Goal: Register for event/course

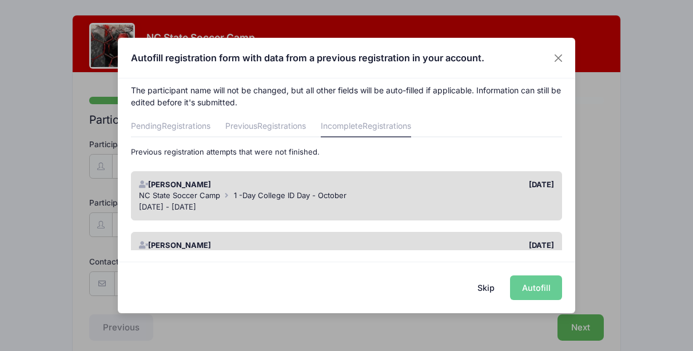
scroll to position [6, 0]
click at [556, 59] on button "Close" at bounding box center [559, 57] width 21 height 21
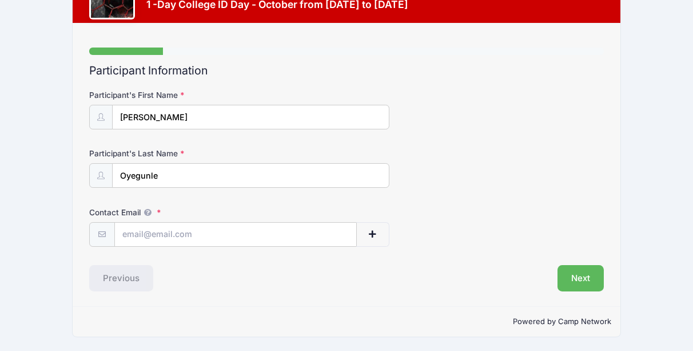
scroll to position [49, 0]
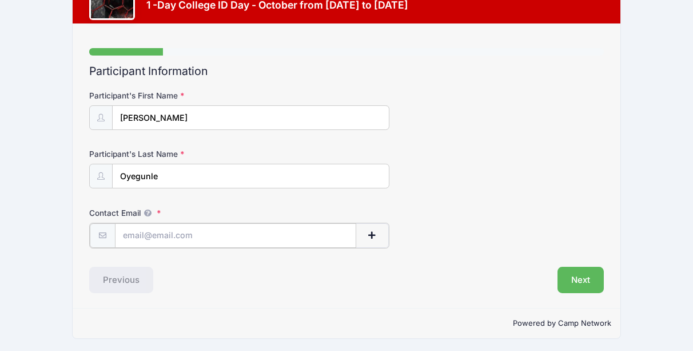
type input "[EMAIL_ADDRESS][DOMAIN_NAME]"
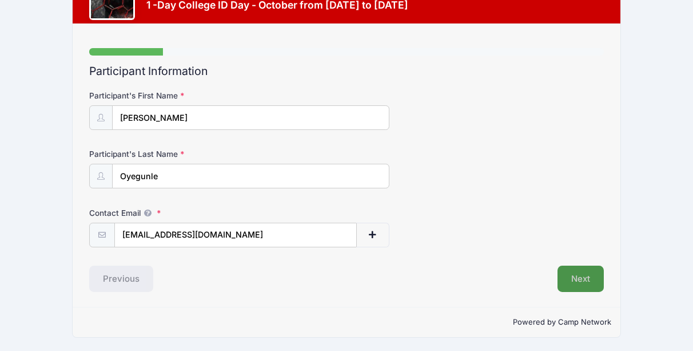
click at [572, 271] on button "Next" at bounding box center [581, 278] width 46 height 26
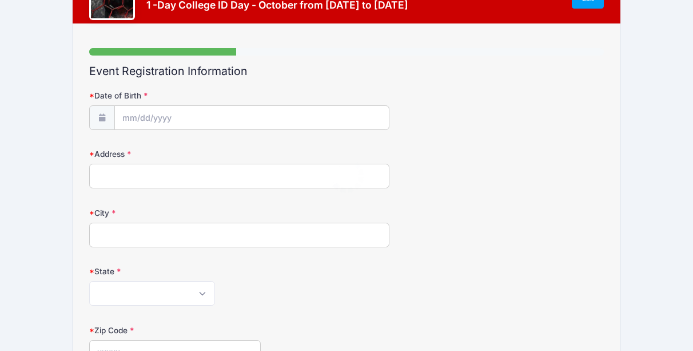
scroll to position [0, 0]
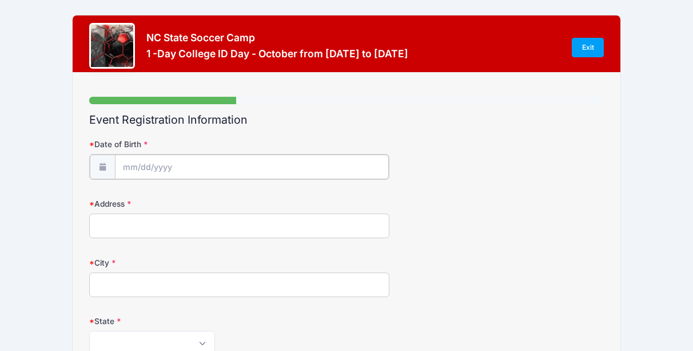
click at [340, 165] on input "Date of Birth" at bounding box center [252, 166] width 274 height 25
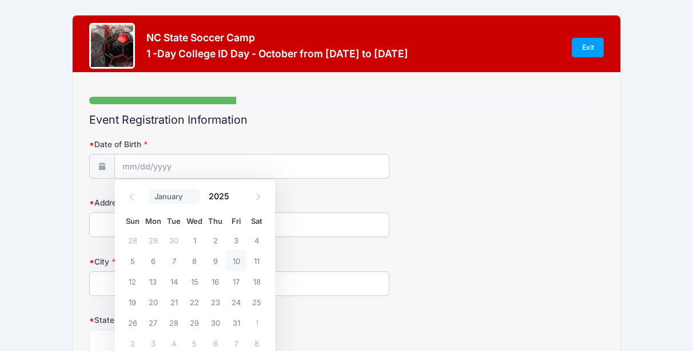
select select "2"
click at [221, 192] on input "2025" at bounding box center [222, 195] width 37 height 17
click at [235, 199] on span at bounding box center [237, 200] width 8 height 9
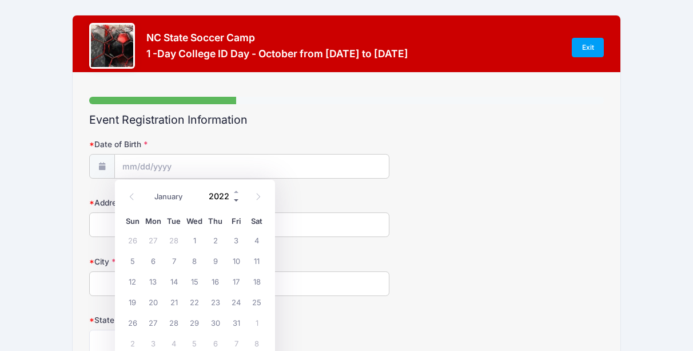
click at [235, 199] on span at bounding box center [237, 200] width 8 height 9
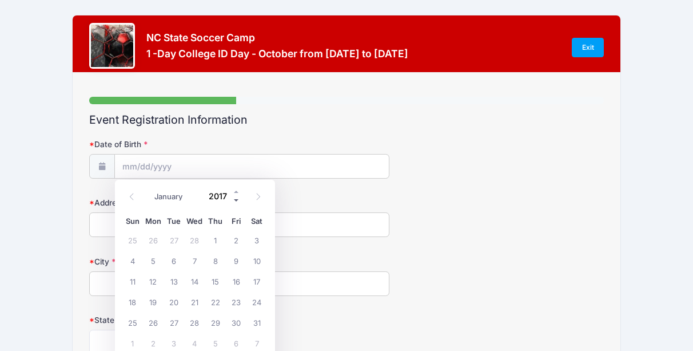
click at [235, 199] on span at bounding box center [237, 200] width 8 height 9
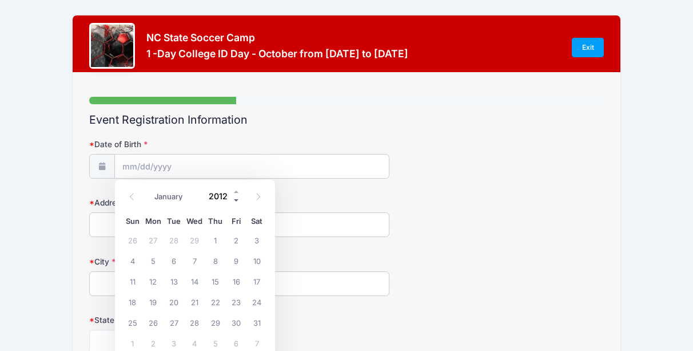
click at [235, 199] on span at bounding box center [237, 200] width 8 height 9
click at [235, 200] on span at bounding box center [237, 200] width 8 height 9
type input "2008"
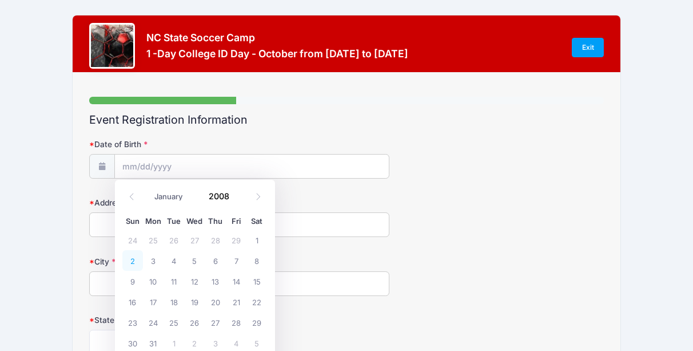
click at [136, 265] on span "2" at bounding box center [132, 260] width 21 height 21
type input "[DATE]"
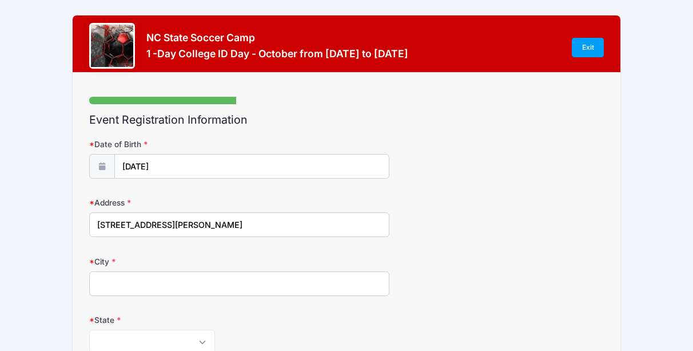
type input "[STREET_ADDRESS][PERSON_NAME]"
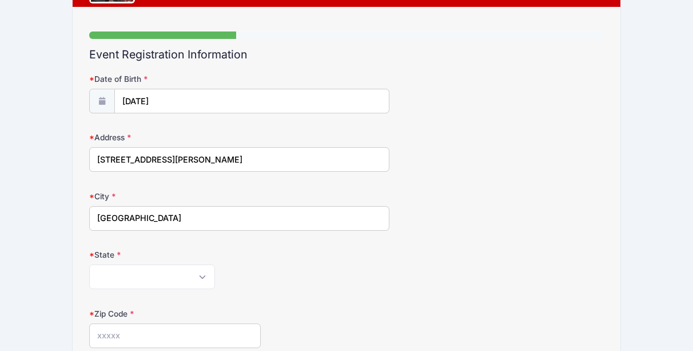
scroll to position [72, 0]
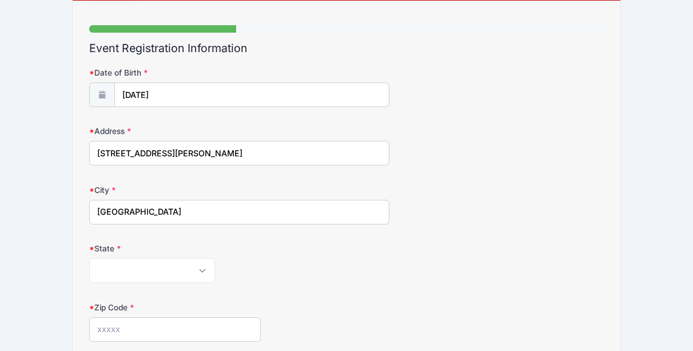
type input "[GEOGRAPHIC_DATA]"
select select "NC"
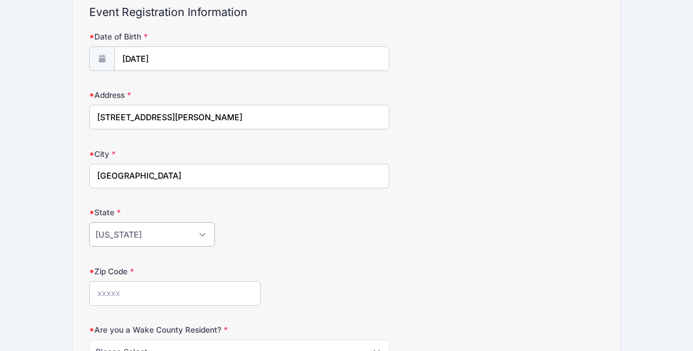
scroll to position [116, 0]
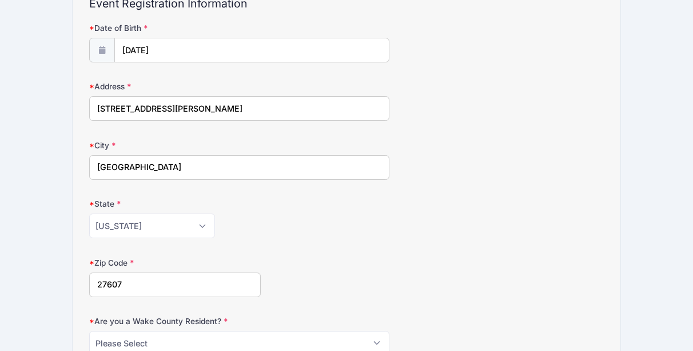
type input "27607"
click at [356, 246] on form "Date of Birth [DATE] Address [STREET_ADDRESS][PERSON_NAME] City [GEOGRAPHIC_DAT…" at bounding box center [346, 296] width 515 height 548
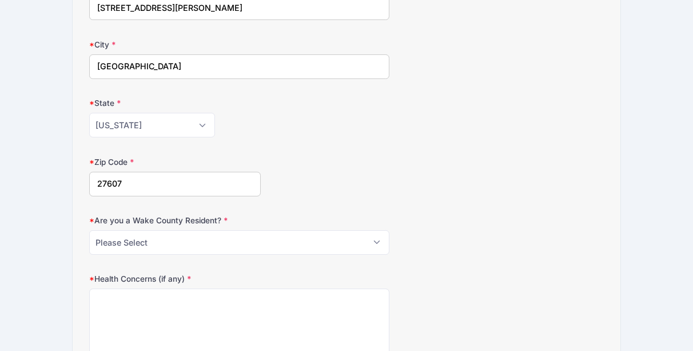
scroll to position [228, 0]
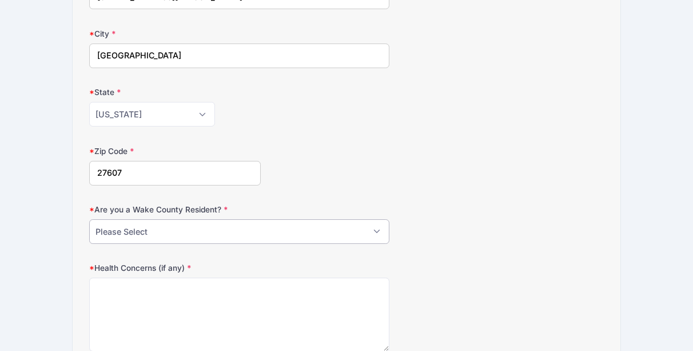
select select "NO"
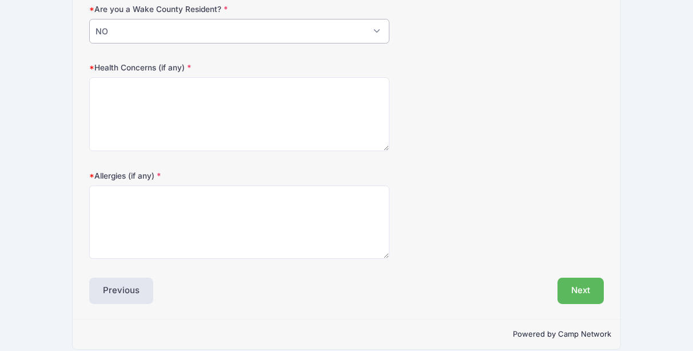
scroll to position [429, 0]
click at [308, 92] on textarea "Health Concerns (if any)" at bounding box center [239, 114] width 300 height 74
type textarea "nil"
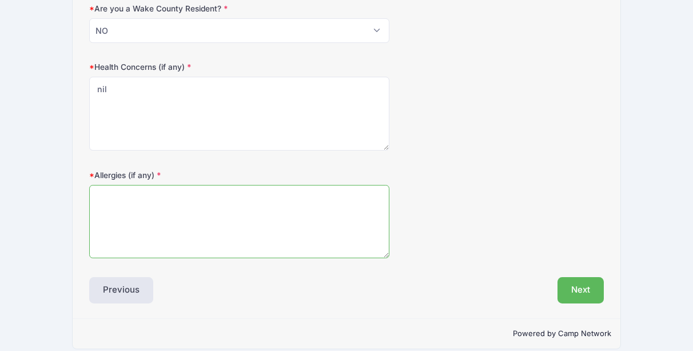
click at [278, 229] on textarea "Allergies (if any)" at bounding box center [239, 222] width 300 height 74
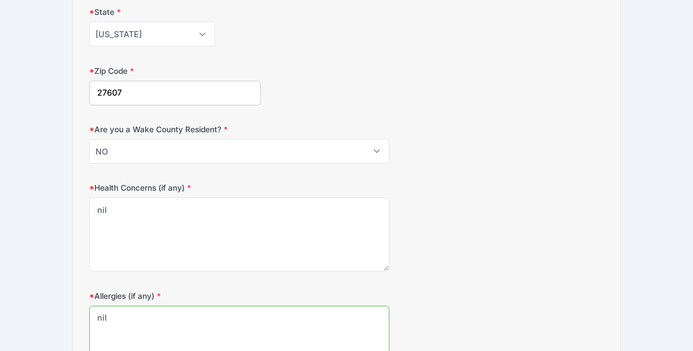
type textarea "nil"
click at [513, 50] on form "Date of Birth [DATE] Address [STREET_ADDRESS][PERSON_NAME] City [GEOGRAPHIC_DAT…" at bounding box center [346, 105] width 515 height 548
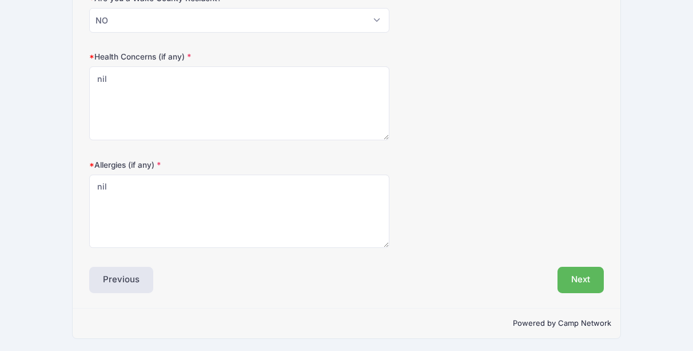
scroll to position [438, 0]
click at [577, 272] on button "Next" at bounding box center [581, 280] width 46 height 26
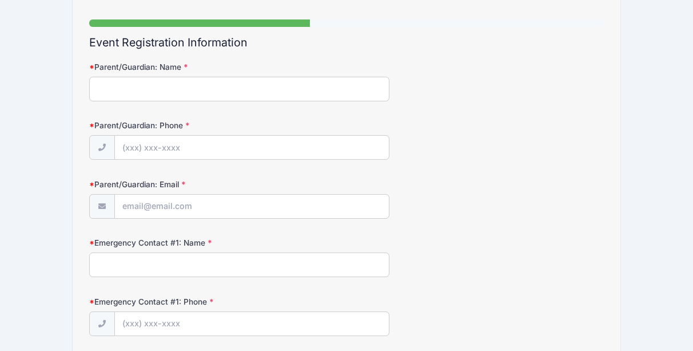
scroll to position [0, 0]
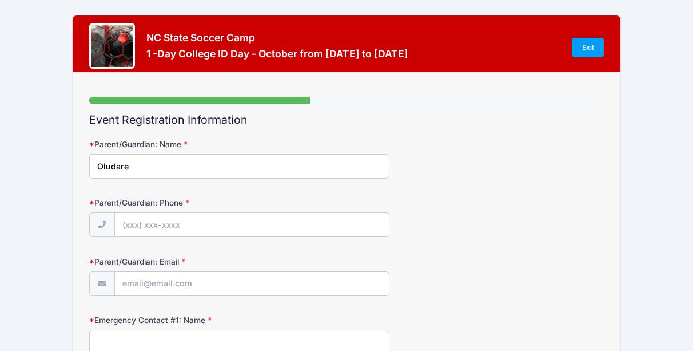
type input "Oludare"
type input "[PHONE_NUMBER]"
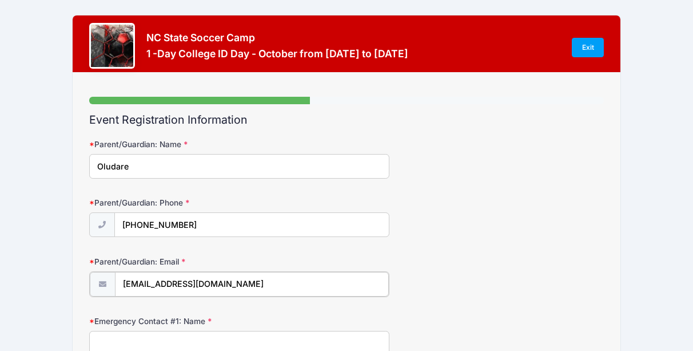
type input "[EMAIL_ADDRESS][DOMAIN_NAME]"
click at [413, 283] on div "Parent/Guardian: Email [EMAIL_ADDRESS][DOMAIN_NAME]" at bounding box center [346, 276] width 515 height 40
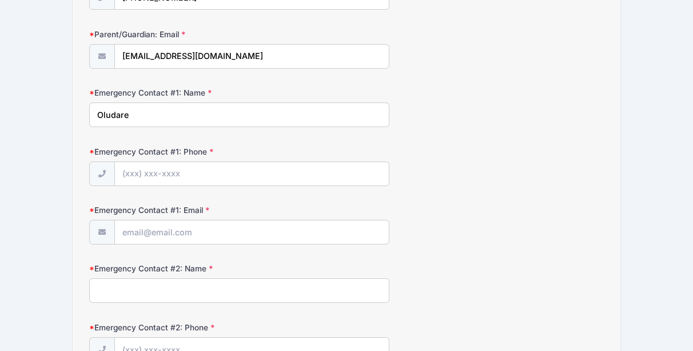
scroll to position [233, 0]
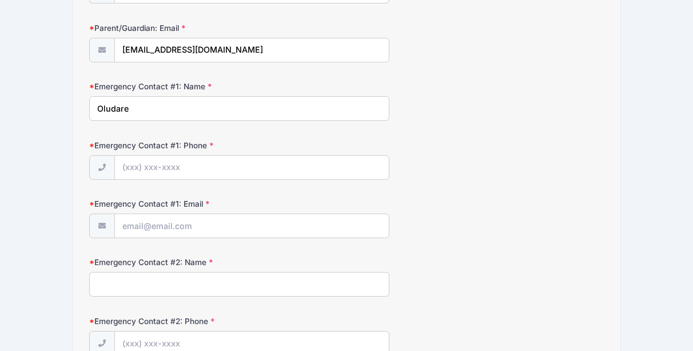
type input "Oludare"
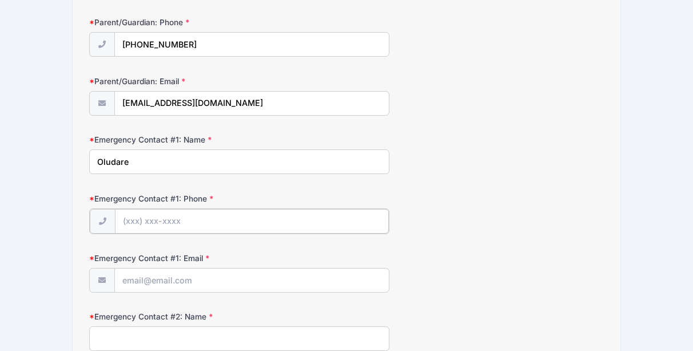
scroll to position [185, 0]
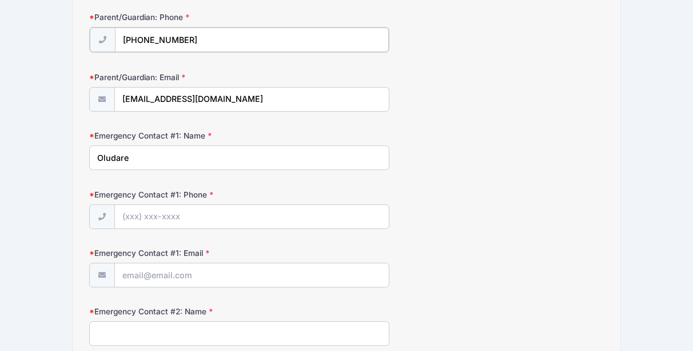
drag, startPoint x: 188, startPoint y: 37, endPoint x: 122, endPoint y: 39, distance: 65.8
click at [122, 39] on input "[PHONE_NUMBER]" at bounding box center [252, 39] width 274 height 25
click at [140, 220] on input "Emergency Contact #1: Phone" at bounding box center [252, 216] width 274 height 25
paste input "[PHONE_NUMBER]"
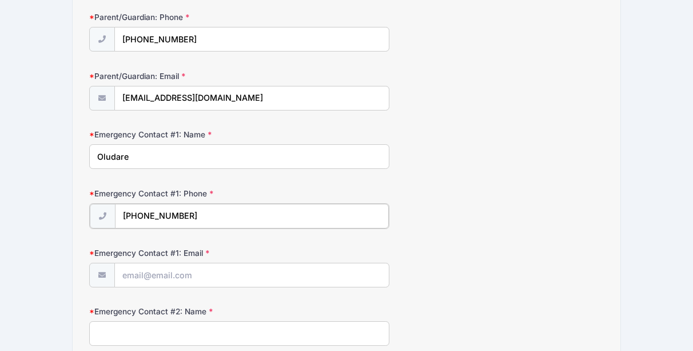
type input "[PHONE_NUMBER]"
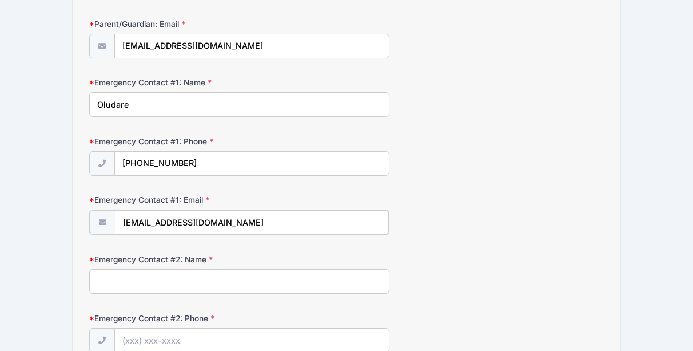
scroll to position [240, 0]
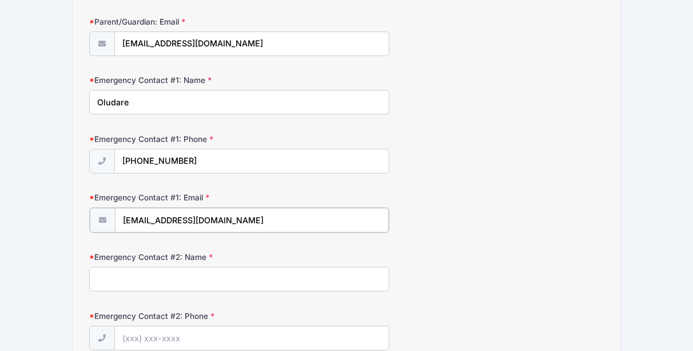
type input "[EMAIL_ADDRESS][DOMAIN_NAME]"
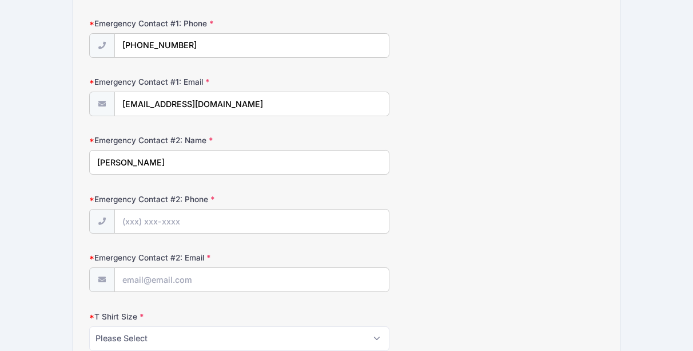
scroll to position [364, 0]
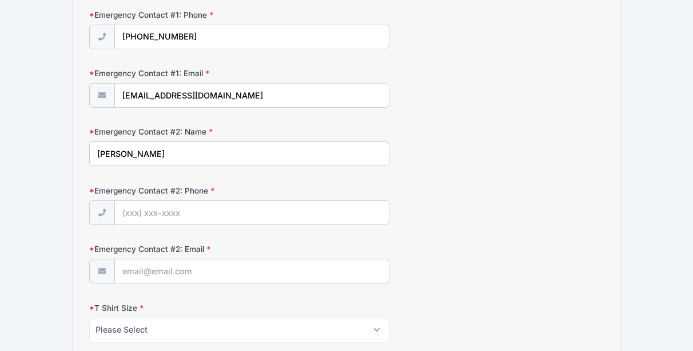
type input "[PERSON_NAME]"
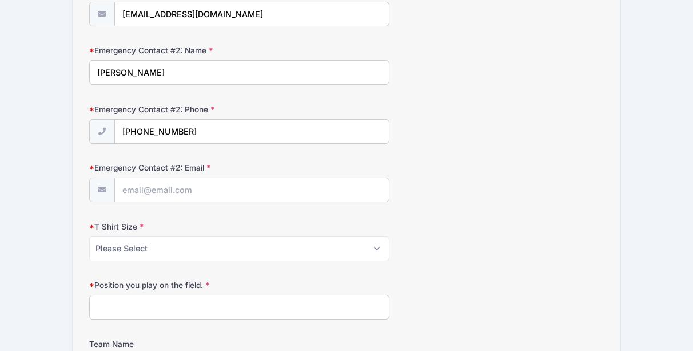
scroll to position [449, 0]
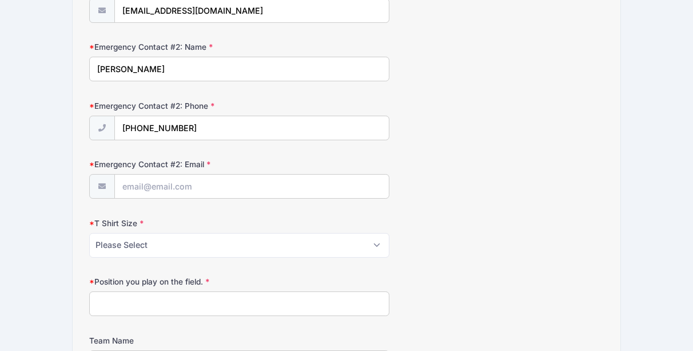
type input "[PHONE_NUMBER]"
type input "[EMAIL_ADDRESS][DOMAIN_NAME]"
select select "Adult Medium"
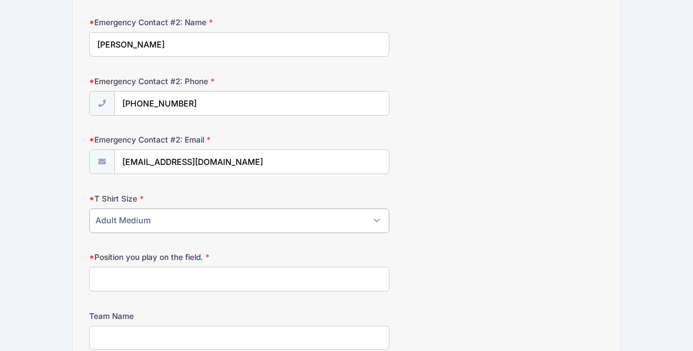
scroll to position [485, 0]
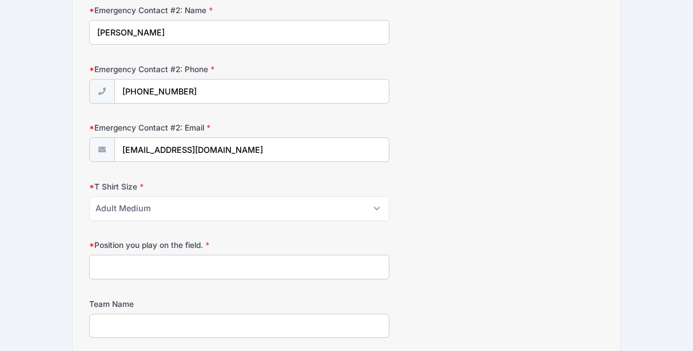
click at [152, 271] on input "Position you play on the field." at bounding box center [239, 267] width 300 height 25
type input "R"
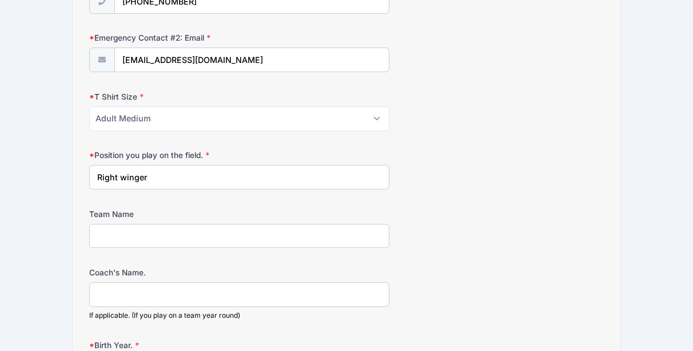
scroll to position [581, 0]
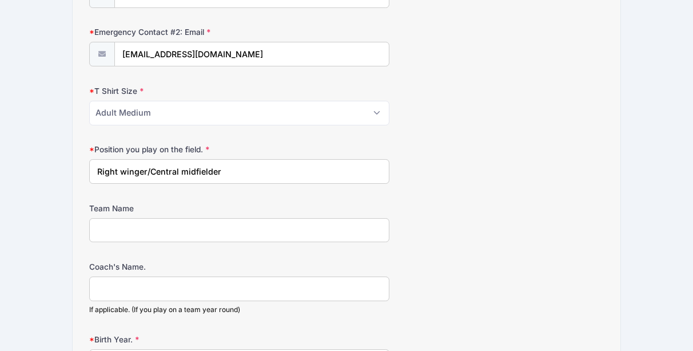
type input "Right winger/Central midfielder"
type input "n"
click at [190, 249] on form "Parent/Guardian: Name [GEOGRAPHIC_DATA] Parent/Guardian: Phone [PHONE_NUMBER] P…" at bounding box center [346, 127] width 515 height 1138
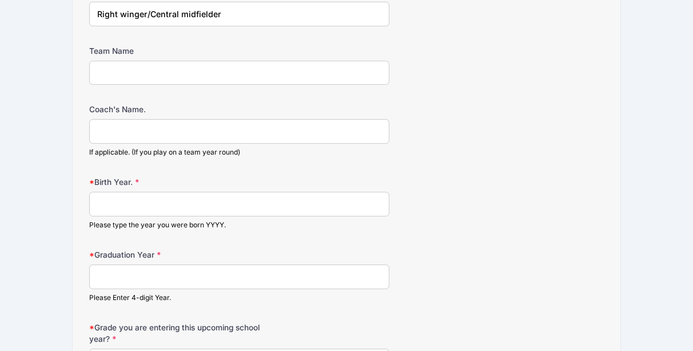
scroll to position [740, 0]
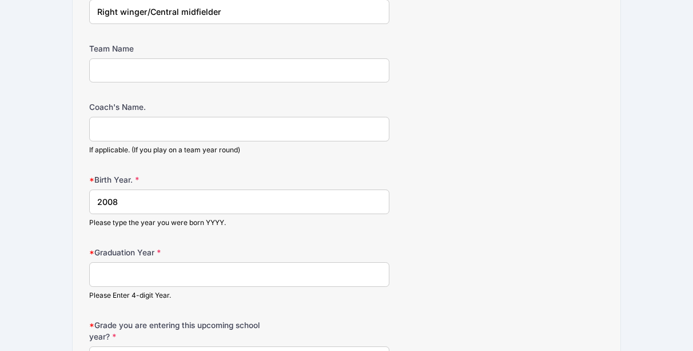
type input "2008"
click at [134, 263] on input "Graduation Year" at bounding box center [239, 274] width 300 height 25
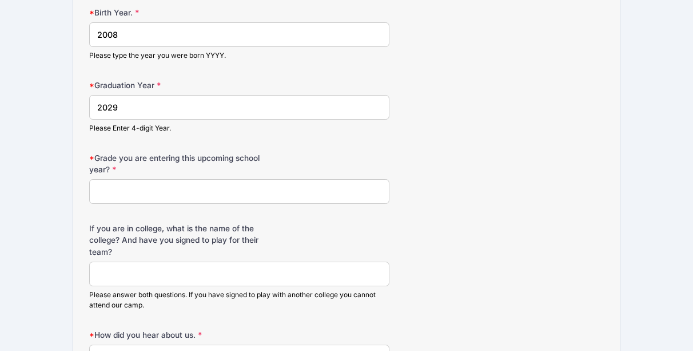
scroll to position [905, 0]
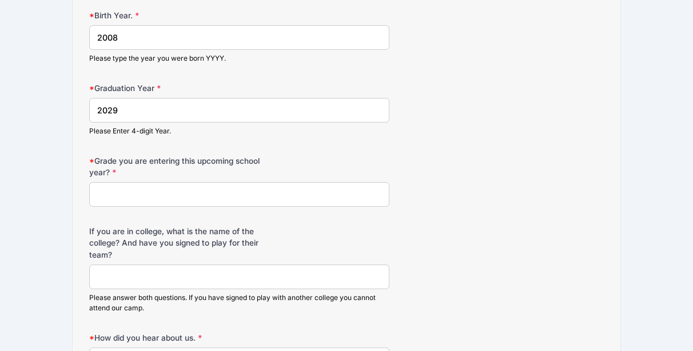
type input "2029"
click at [191, 196] on input "Grade you are entering this upcoming school year?" at bounding box center [239, 194] width 300 height 25
type input "freshman college"
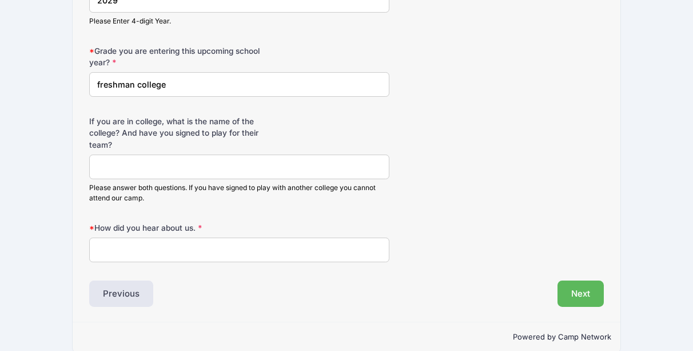
scroll to position [1017, 0]
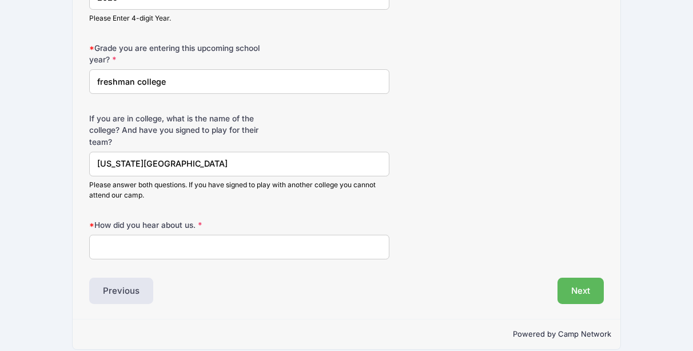
type input "[US_STATE][GEOGRAPHIC_DATA]"
click at [192, 240] on input "How did you hear about us." at bounding box center [239, 247] width 300 height 25
type input "via email"
click at [100, 158] on input "[US_STATE][GEOGRAPHIC_DATA]" at bounding box center [239, 164] width 300 height 25
click at [184, 157] on input "[US_STATE][GEOGRAPHIC_DATA]" at bounding box center [239, 164] width 300 height 25
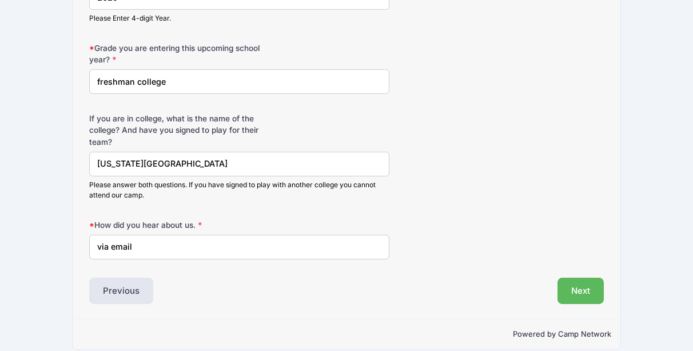
type input "[US_STATE][GEOGRAPHIC_DATA]"
click at [101, 73] on input "freshman college" at bounding box center [239, 81] width 300 height 25
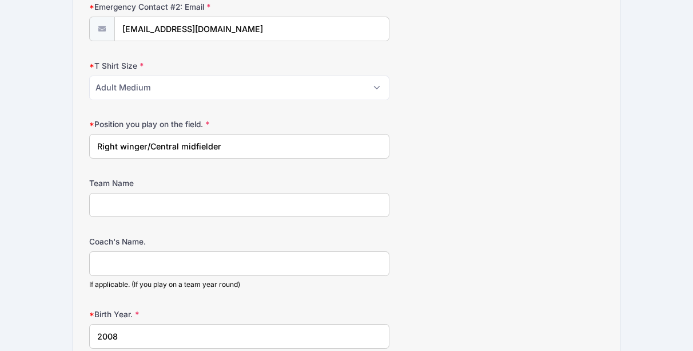
scroll to position [627, 0]
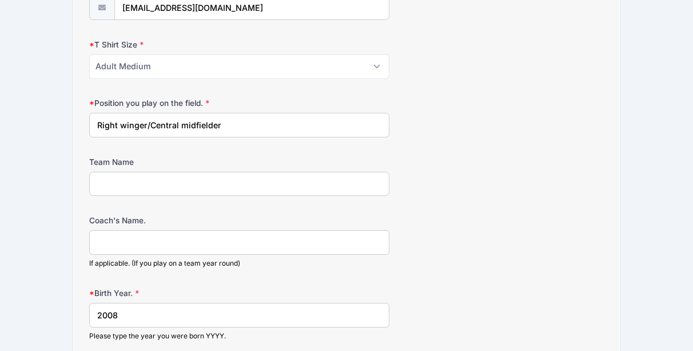
type input "Freshman college"
click at [228, 185] on input "Team Name" at bounding box center [239, 184] width 300 height 25
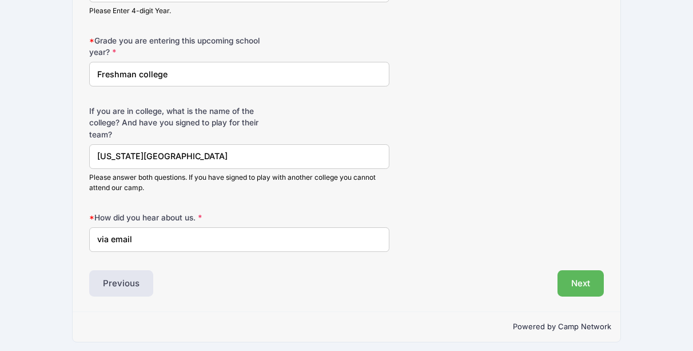
scroll to position [1024, 0]
type input "not currently in a team"
click at [581, 280] on button "Next" at bounding box center [581, 284] width 46 height 26
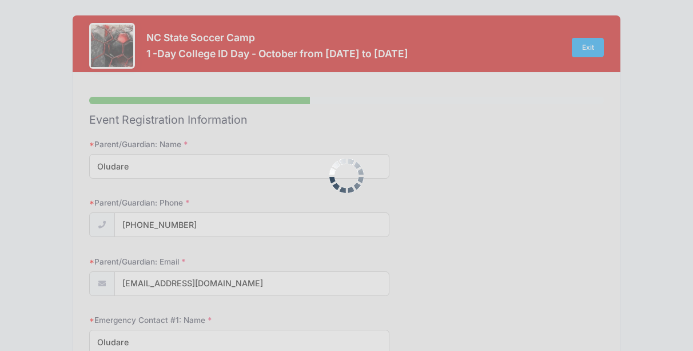
scroll to position [0, 0]
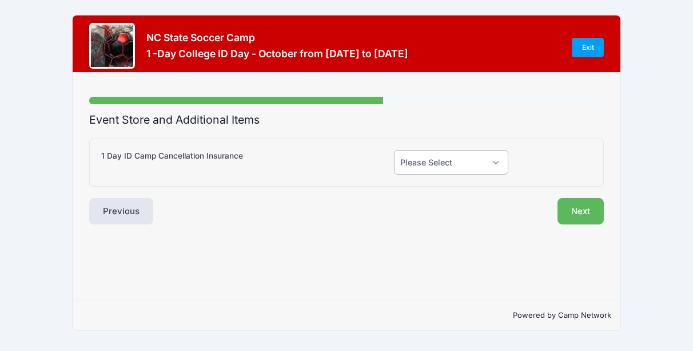
select select "1"
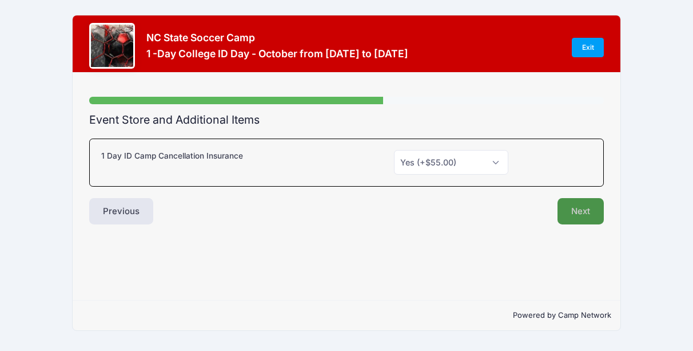
click at [578, 208] on button "Next" at bounding box center [581, 211] width 46 height 26
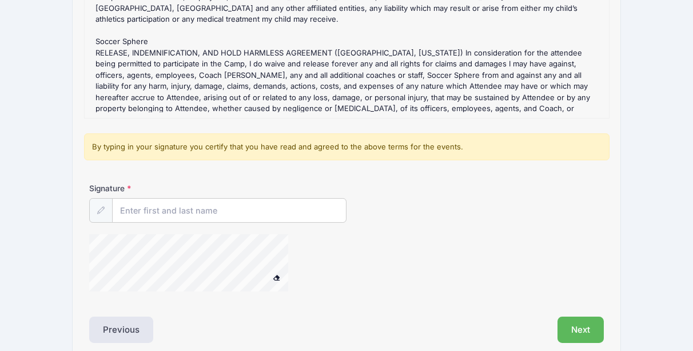
scroll to position [197, 0]
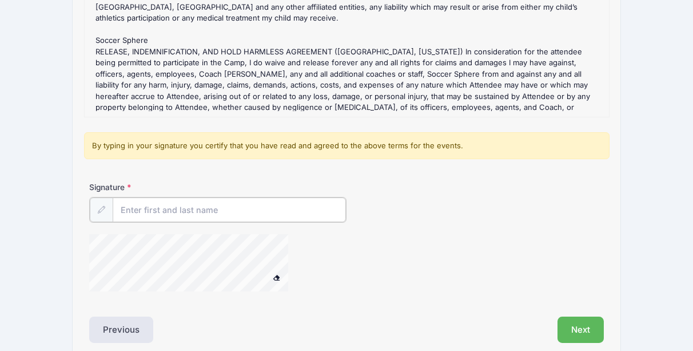
click at [175, 204] on input "Signature" at bounding box center [229, 209] width 233 height 25
type input "[PERSON_NAME]"
click at [278, 273] on span at bounding box center [277, 276] width 8 height 6
click at [172, 291] on div at bounding box center [203, 263] width 229 height 61
click at [281, 274] on button at bounding box center [277, 276] width 20 height 14
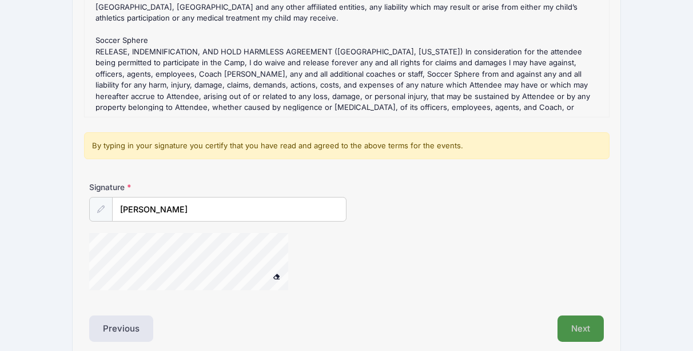
click at [578, 316] on button "Next" at bounding box center [581, 328] width 46 height 26
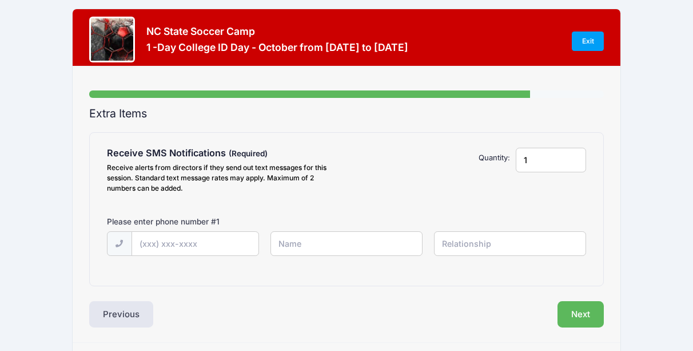
scroll to position [0, 0]
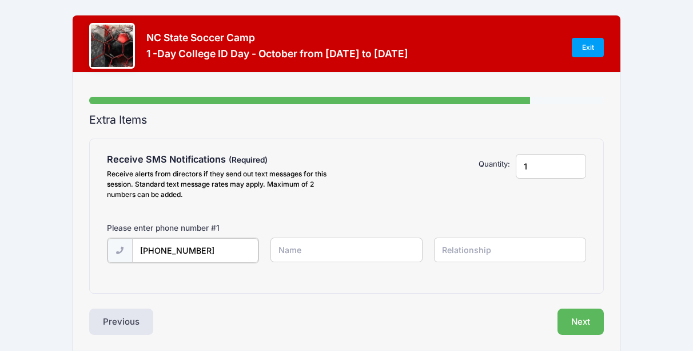
type input "[PHONE_NUMBER]"
type input "[PERSON_NAME]"
click at [550, 247] on input "text" at bounding box center [510, 249] width 153 height 25
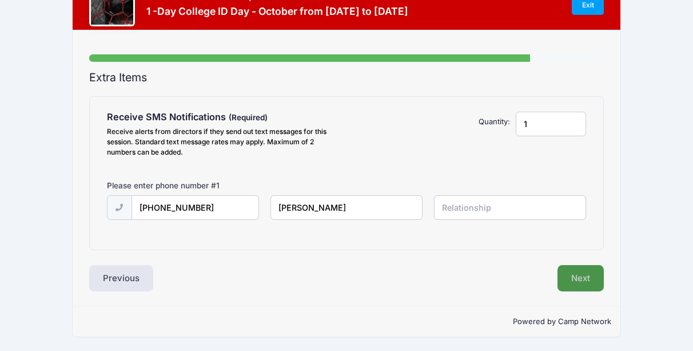
scroll to position [42, 0]
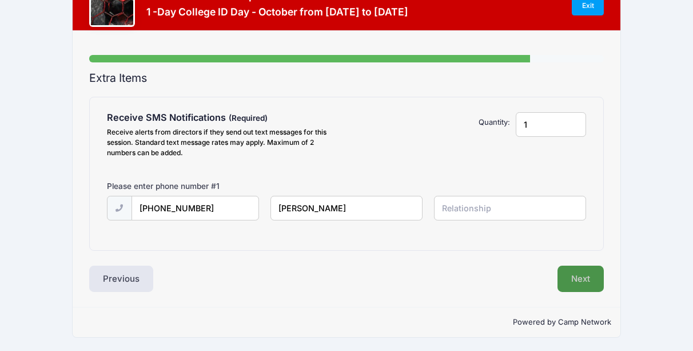
click at [583, 276] on button "Next" at bounding box center [581, 278] width 46 height 26
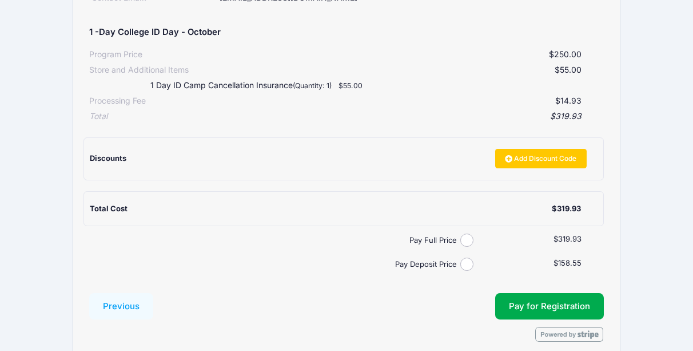
scroll to position [199, 0]
click at [130, 301] on button "Previous" at bounding box center [121, 306] width 64 height 26
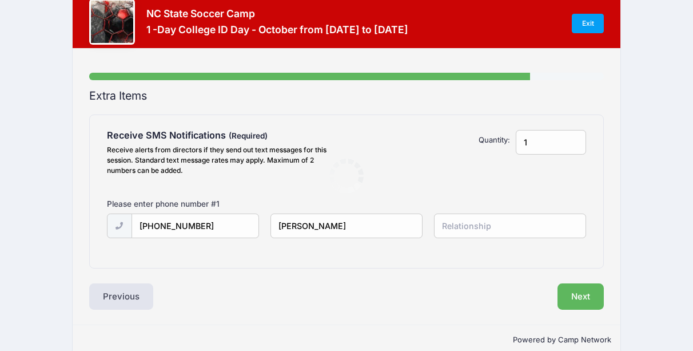
scroll to position [0, 0]
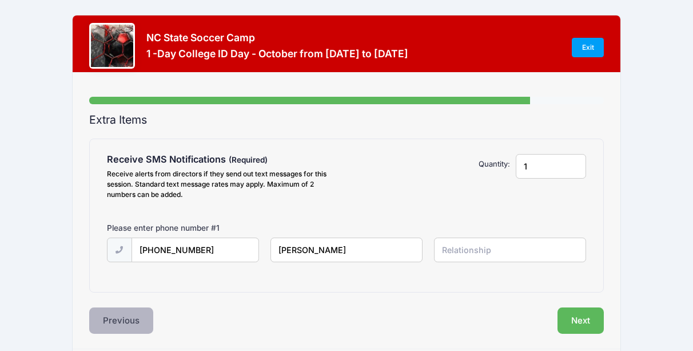
click at [132, 322] on button "Previous" at bounding box center [121, 320] width 64 height 26
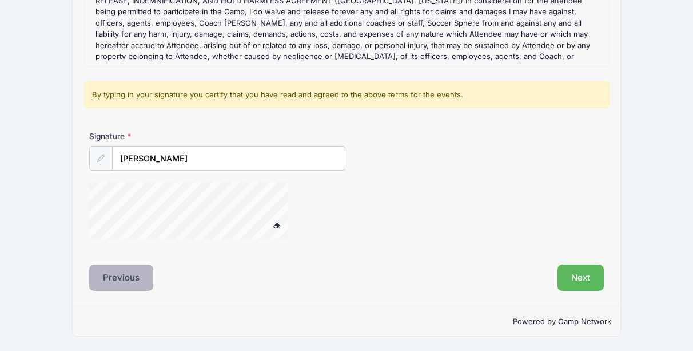
scroll to position [247, 0]
click at [126, 279] on button "Previous" at bounding box center [121, 278] width 64 height 26
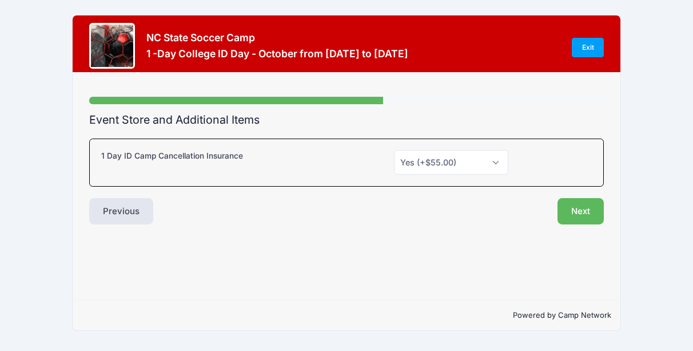
scroll to position [0, 0]
select select "0"
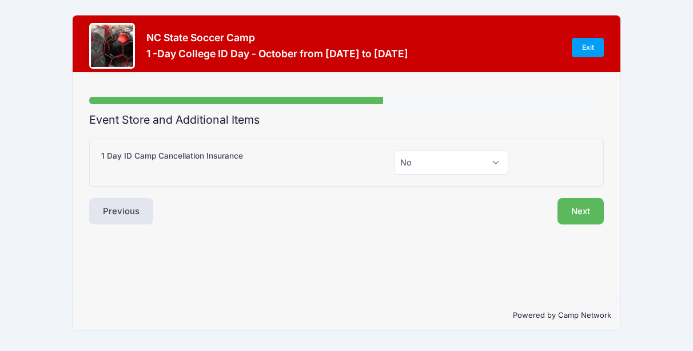
click at [574, 208] on button "Next" at bounding box center [581, 211] width 46 height 26
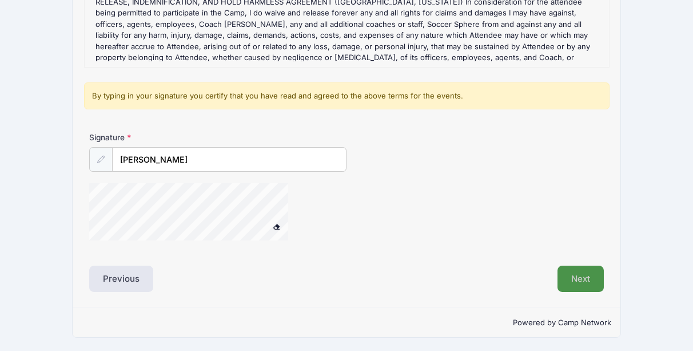
click at [591, 277] on button "Next" at bounding box center [581, 278] width 46 height 26
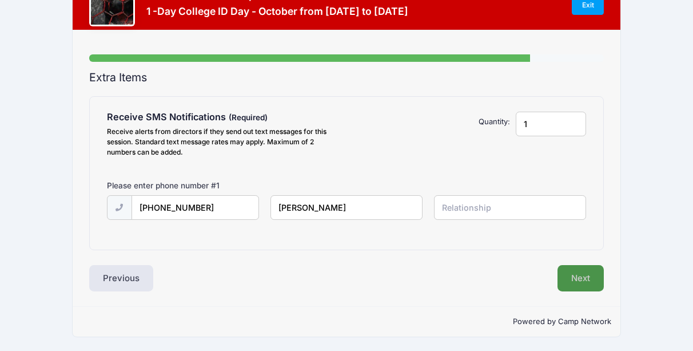
scroll to position [42, 0]
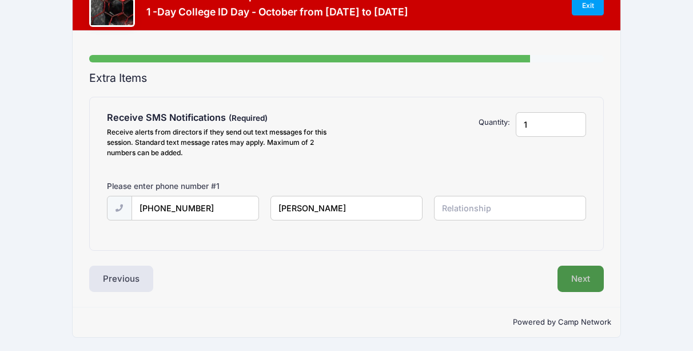
click at [579, 279] on button "Next" at bounding box center [581, 278] width 46 height 26
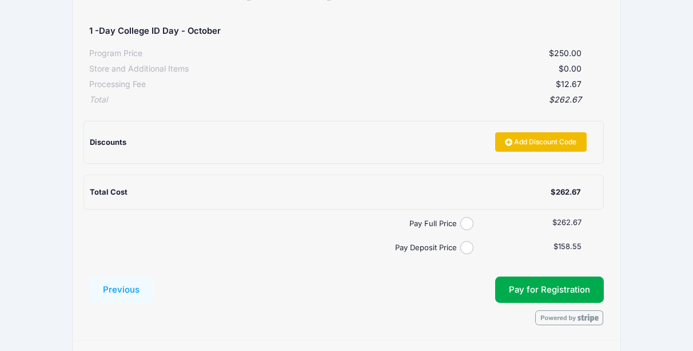
scroll to position [205, 0]
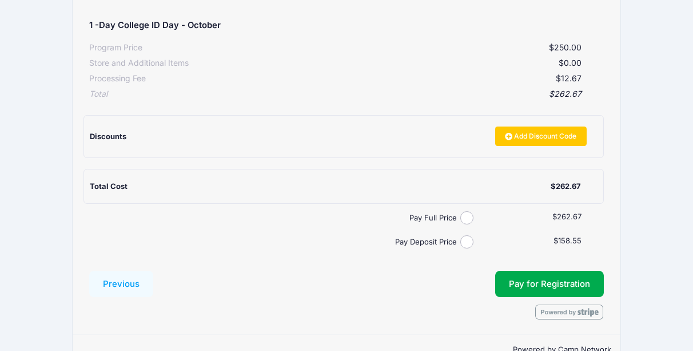
click at [470, 213] on input "Pay Full Price" at bounding box center [467, 217] width 13 height 13
radio input "true"
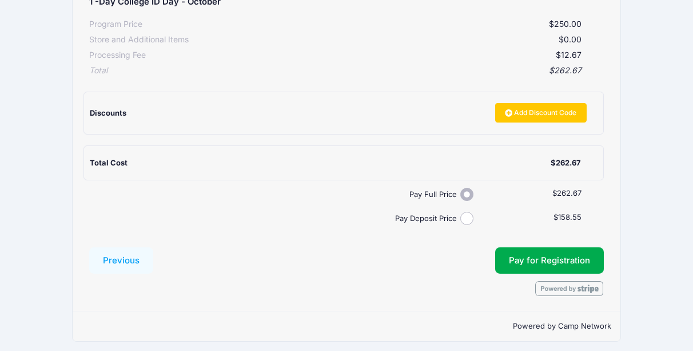
scroll to position [228, 0]
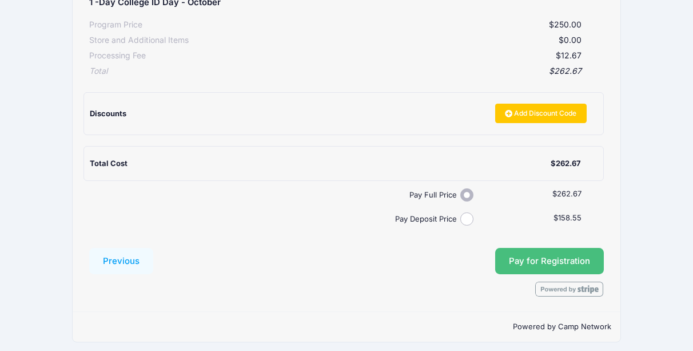
click at [559, 257] on button "Pay for Registration" at bounding box center [549, 261] width 109 height 26
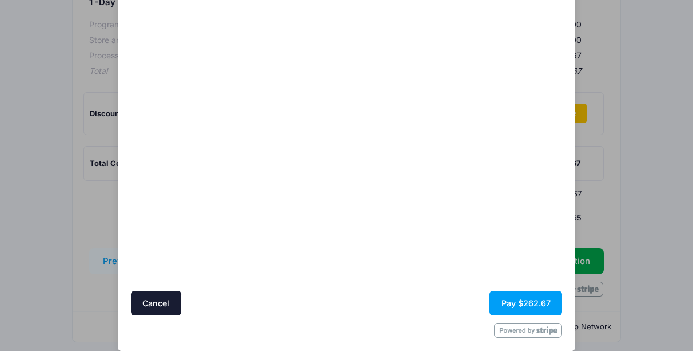
scroll to position [108, 0]
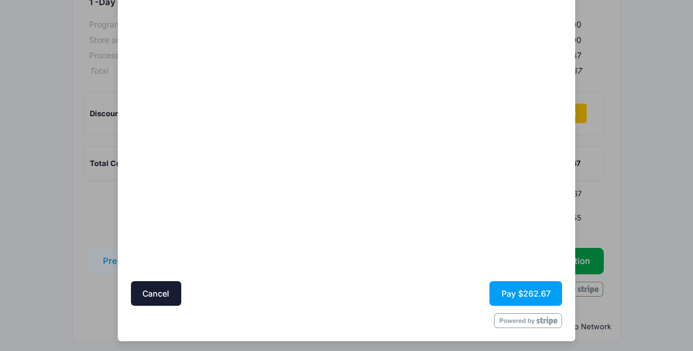
drag, startPoint x: 478, startPoint y: 192, endPoint x: 483, endPoint y: 227, distance: 35.3
click at [483, 227] on div at bounding box center [457, 124] width 211 height 303
click at [529, 294] on button "Pay $262.67" at bounding box center [526, 293] width 73 height 25
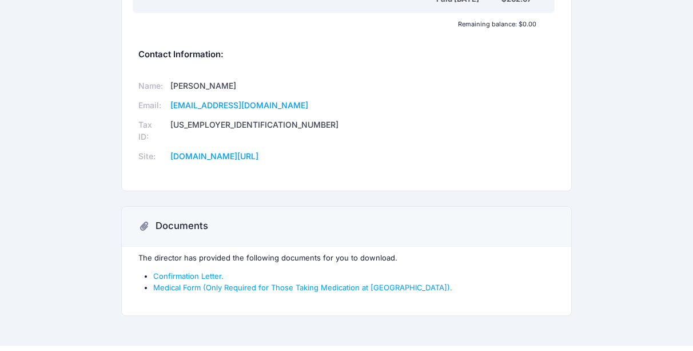
scroll to position [382, 0]
click at [204, 272] on link "Confirmation Letter." at bounding box center [188, 276] width 70 height 9
